Goal: Information Seeking & Learning: Understand process/instructions

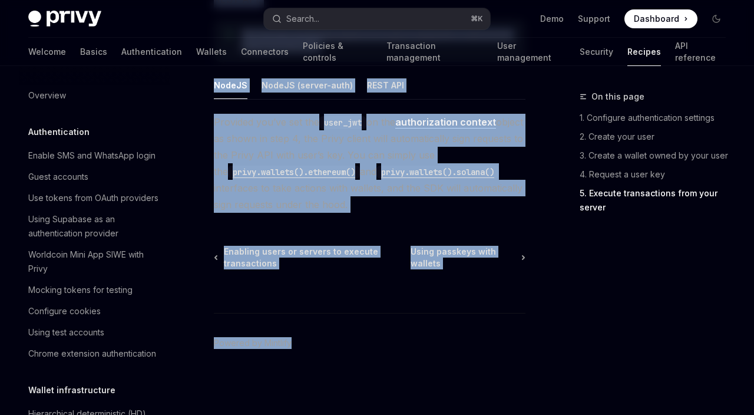
scroll to position [244, 0]
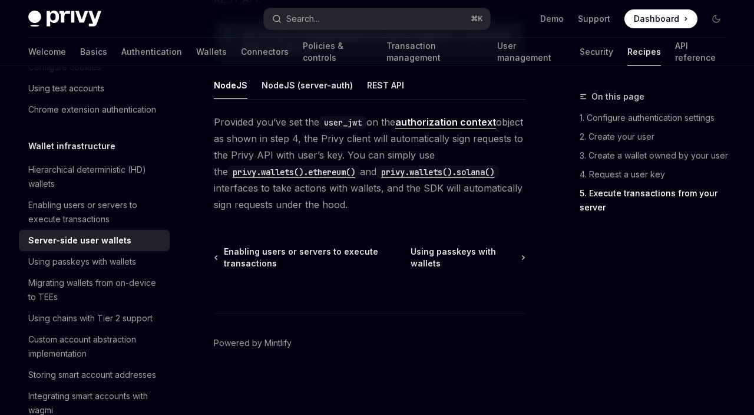
click at [382, 333] on footer "Powered by Mintlify" at bounding box center [370, 364] width 312 height 102
click at [416, 21] on button "Search... ⌘ K" at bounding box center [377, 18] width 226 height 21
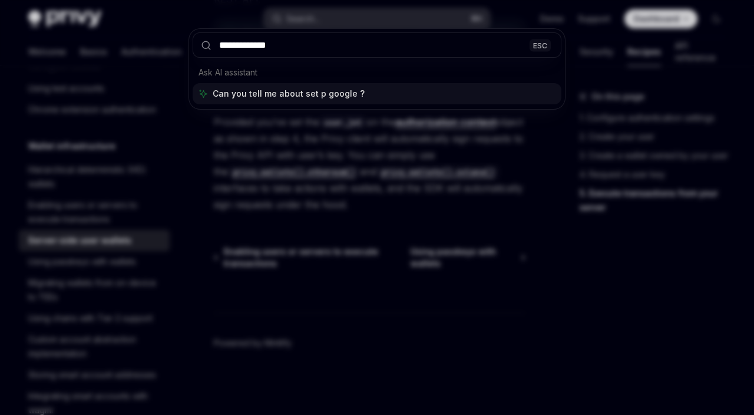
type input "**********"
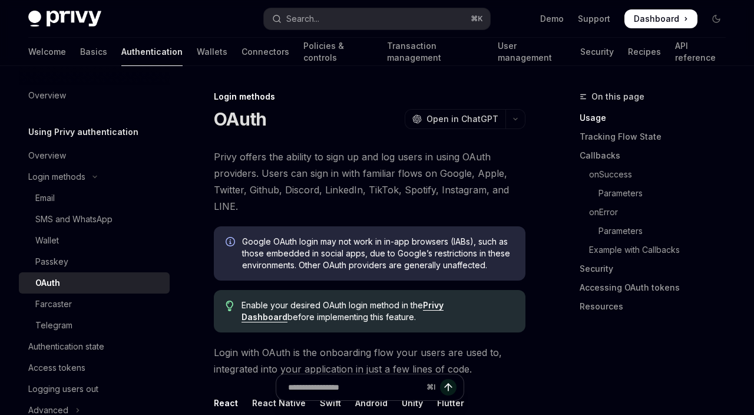
type textarea "*"
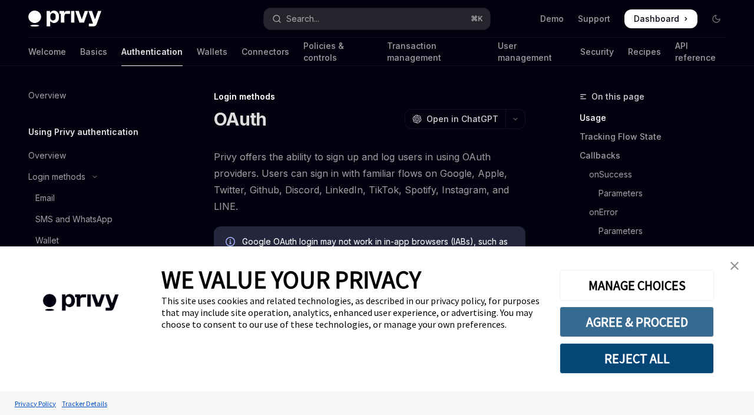
click at [577, 327] on button "AGREE & PROCEED" at bounding box center [637, 321] width 154 height 31
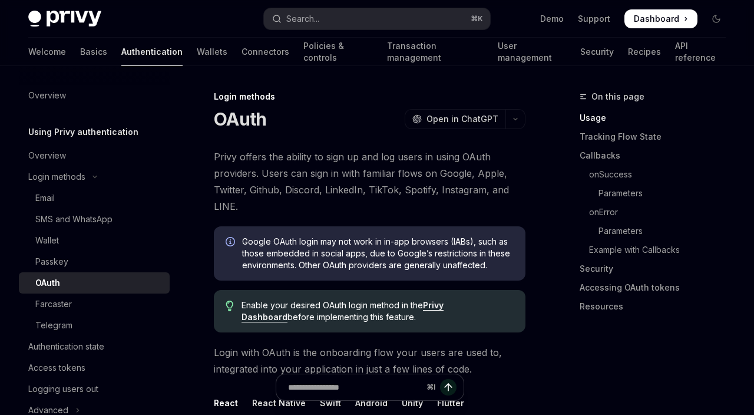
type textarea "*"
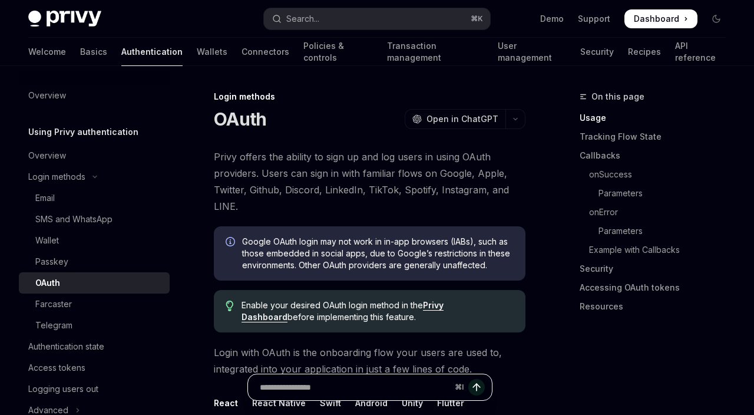
click at [360, 388] on input "Ask a question..." at bounding box center [355, 387] width 190 height 26
type input "**********"
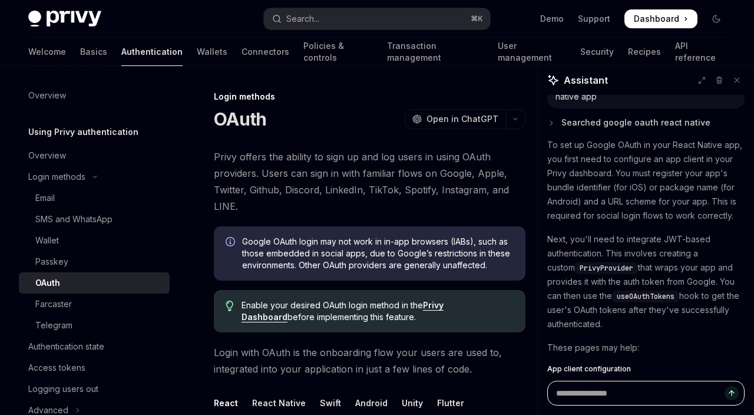
scroll to position [18, 0]
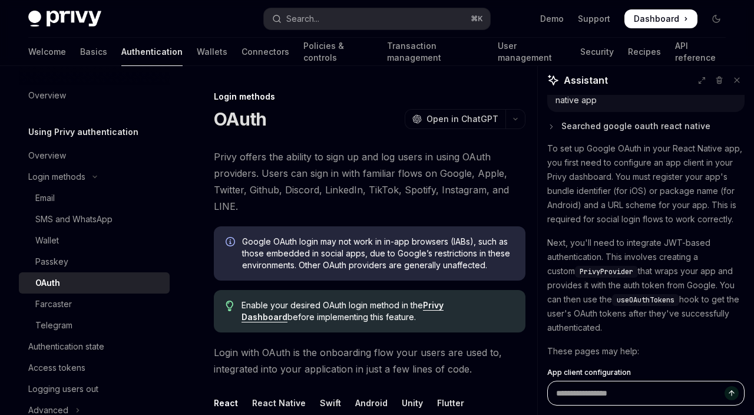
type textarea "*"
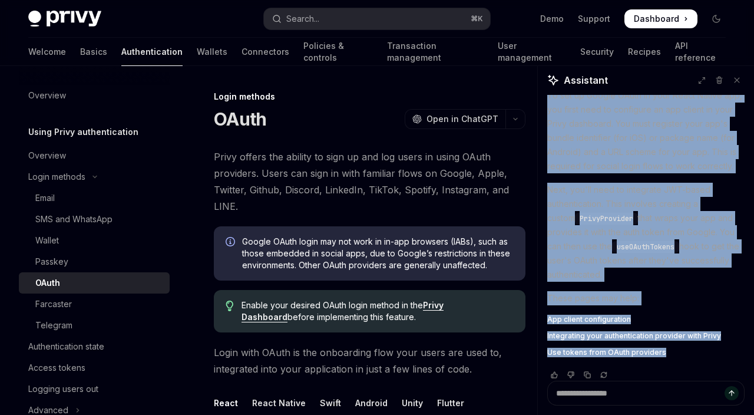
scroll to position [84, 0]
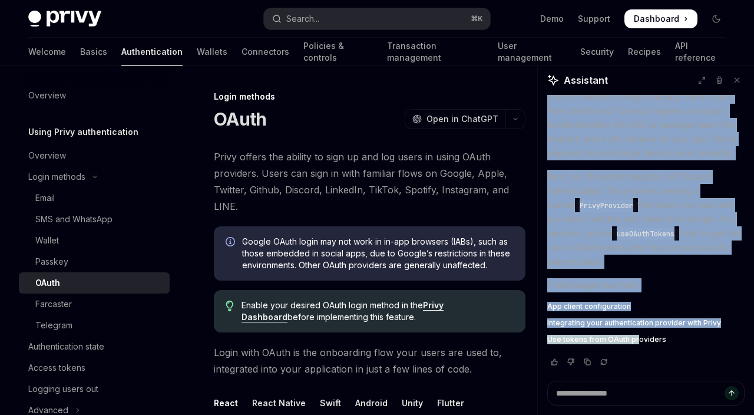
drag, startPoint x: 548, startPoint y: 142, endPoint x: 633, endPoint y: 338, distance: 213.7
click at [633, 338] on div "To set up Google OAuth in your React Native app, you first need to configure an…" at bounding box center [645, 210] width 197 height 271
copy div "To set up Google OAuth in your React Native app, you first need to configure an…"
